Goal: Information Seeking & Learning: Learn about a topic

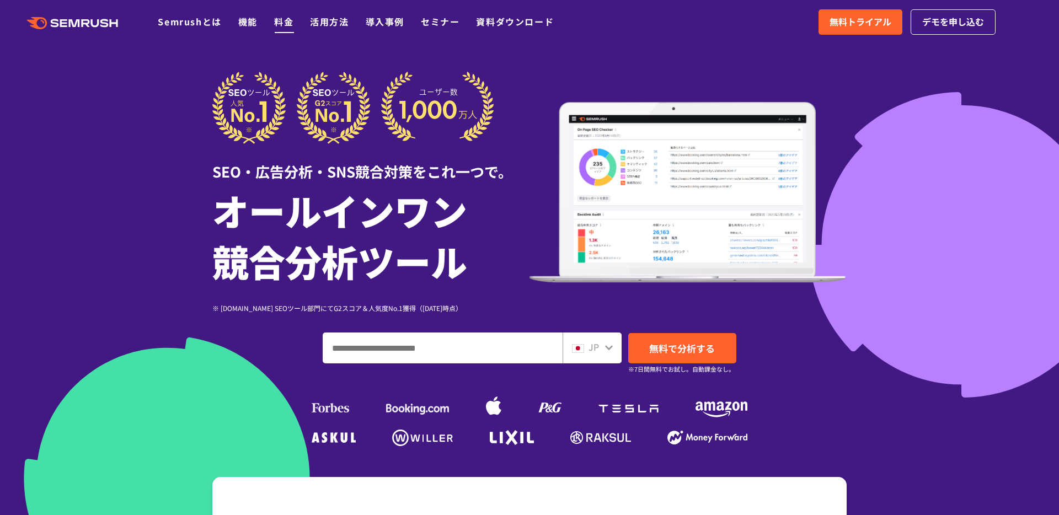
click at [277, 20] on link "料金" at bounding box center [283, 21] width 19 height 13
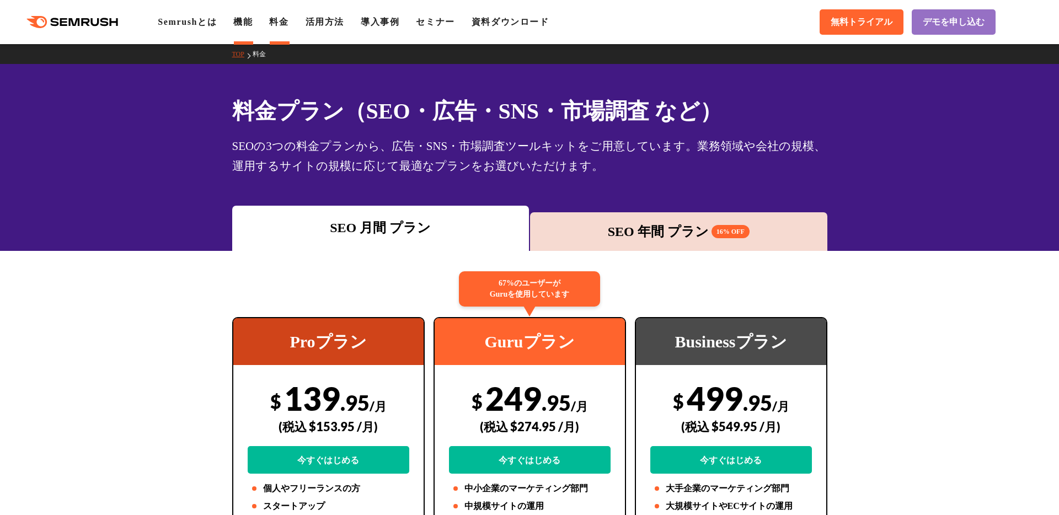
click at [253, 20] on link "機能" at bounding box center [242, 21] width 19 height 9
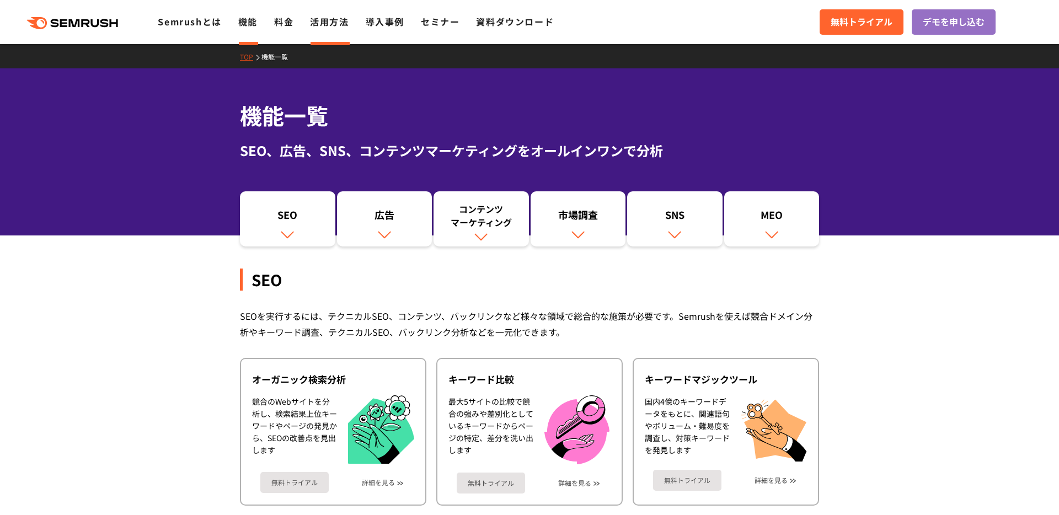
click at [315, 25] on link "活用方法" at bounding box center [329, 21] width 39 height 13
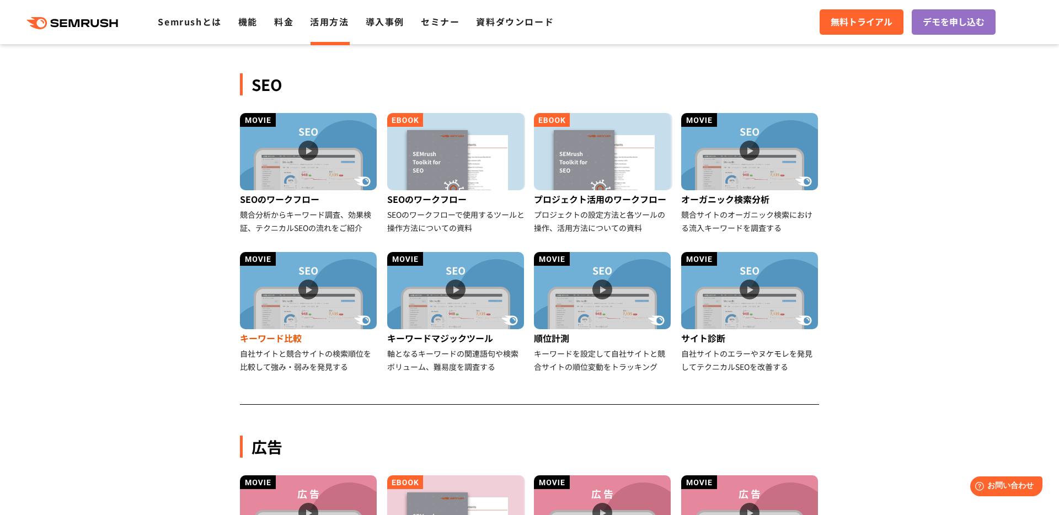
click at [331, 307] on img at bounding box center [308, 290] width 137 height 77
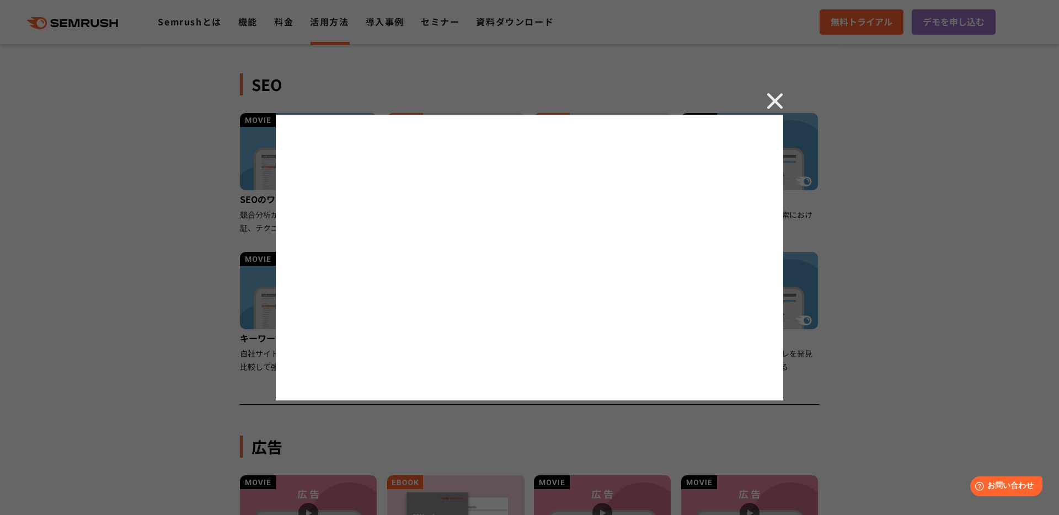
click at [907, 384] on div at bounding box center [529, 257] width 1059 height 515
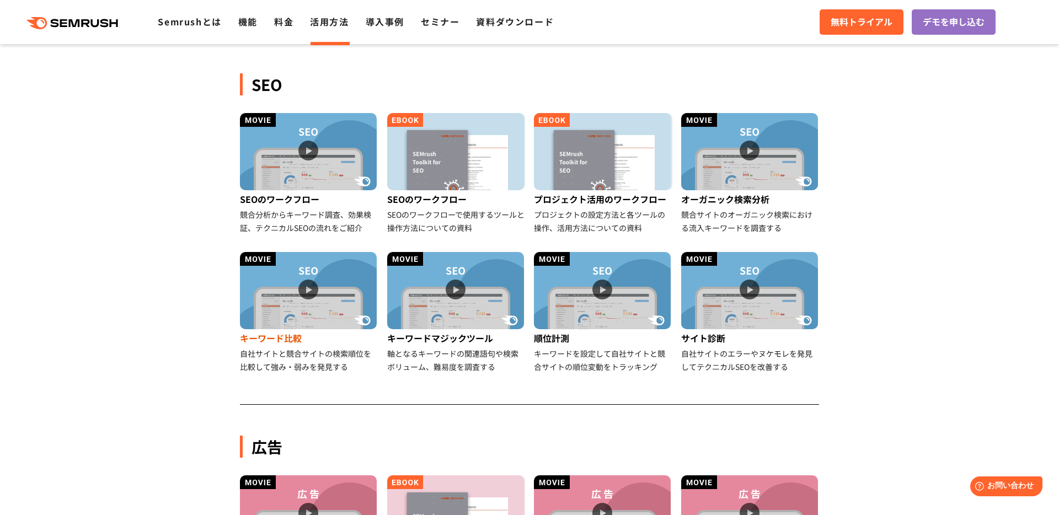
click at [284, 312] on img at bounding box center [308, 290] width 137 height 77
